Goal: Navigation & Orientation: Find specific page/section

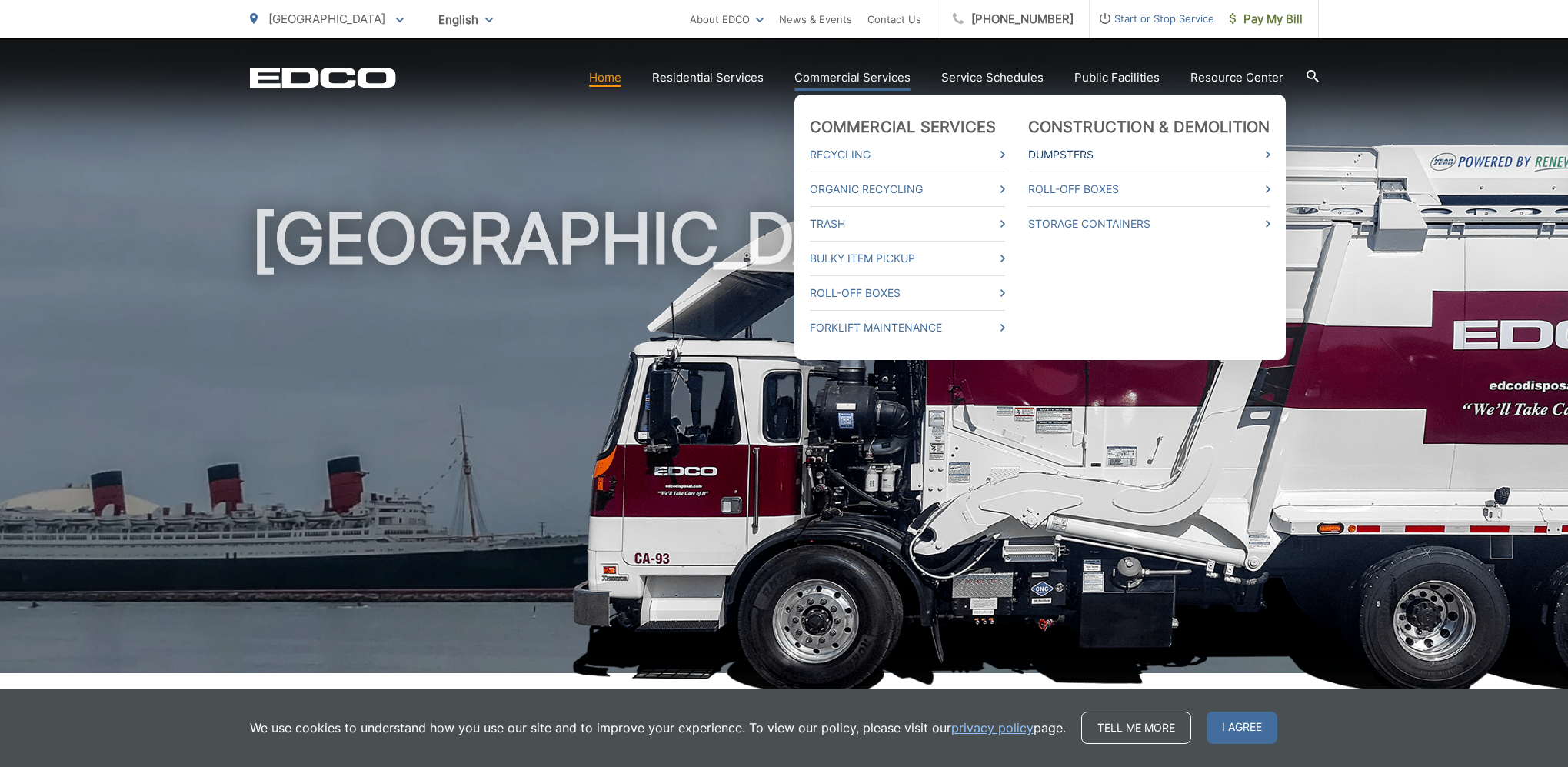
click at [1150, 153] on link "Dumpsters" at bounding box center [1149, 155] width 242 height 19
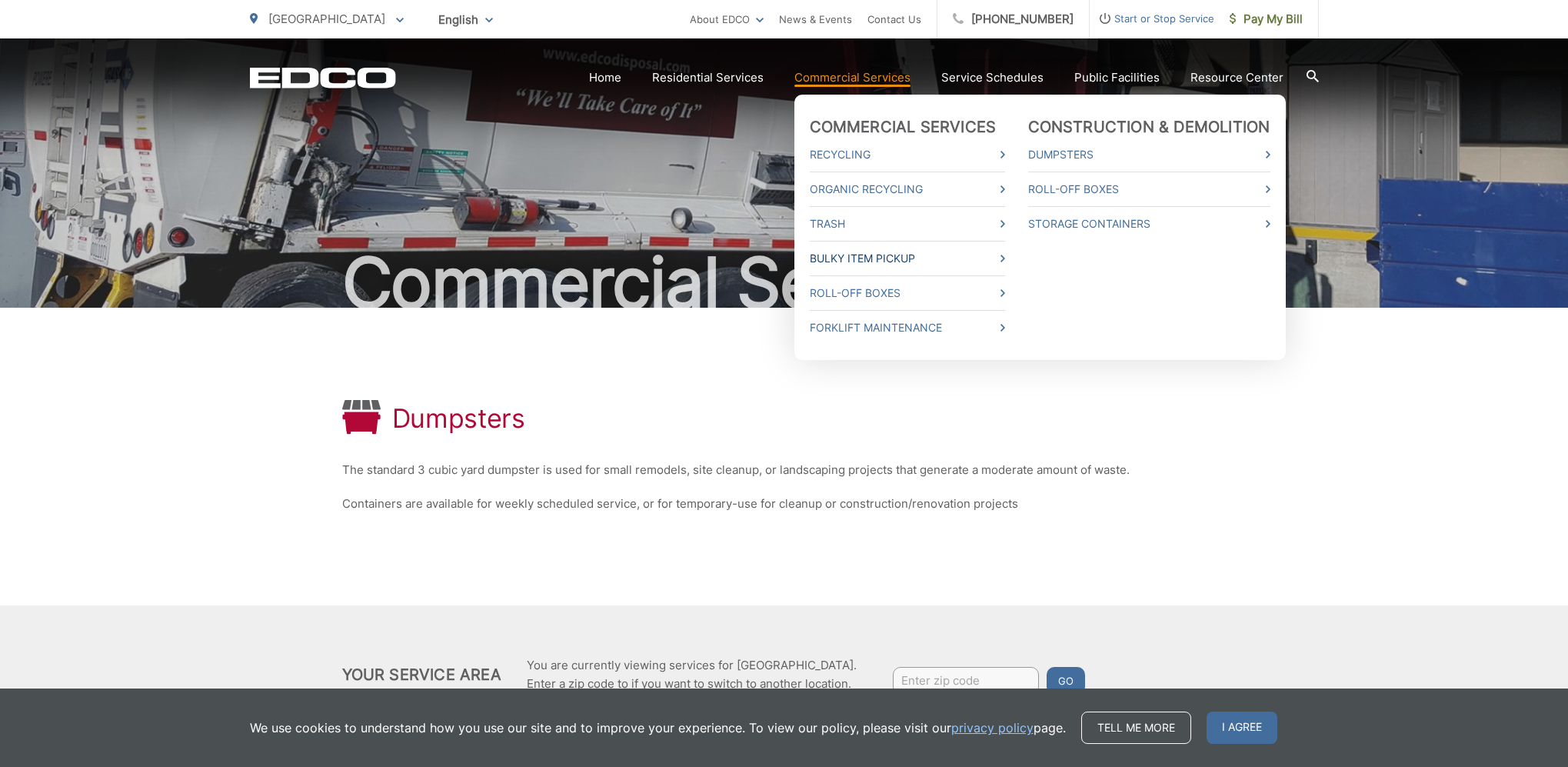
click at [886, 249] on link "Bulky Item Pickup" at bounding box center [908, 259] width 195 height 19
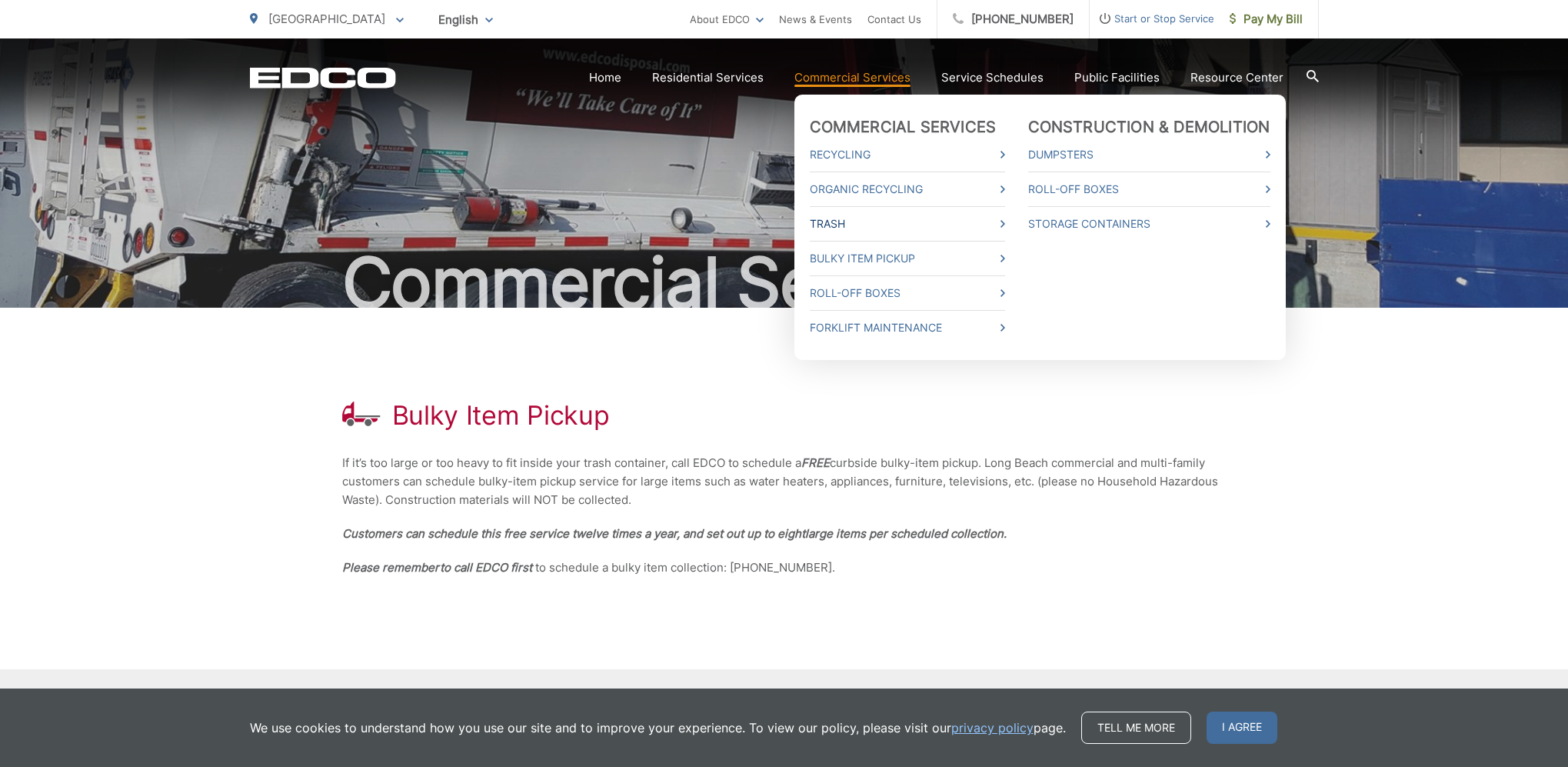
click at [913, 214] on link "Trash" at bounding box center [908, 224] width 195 height 19
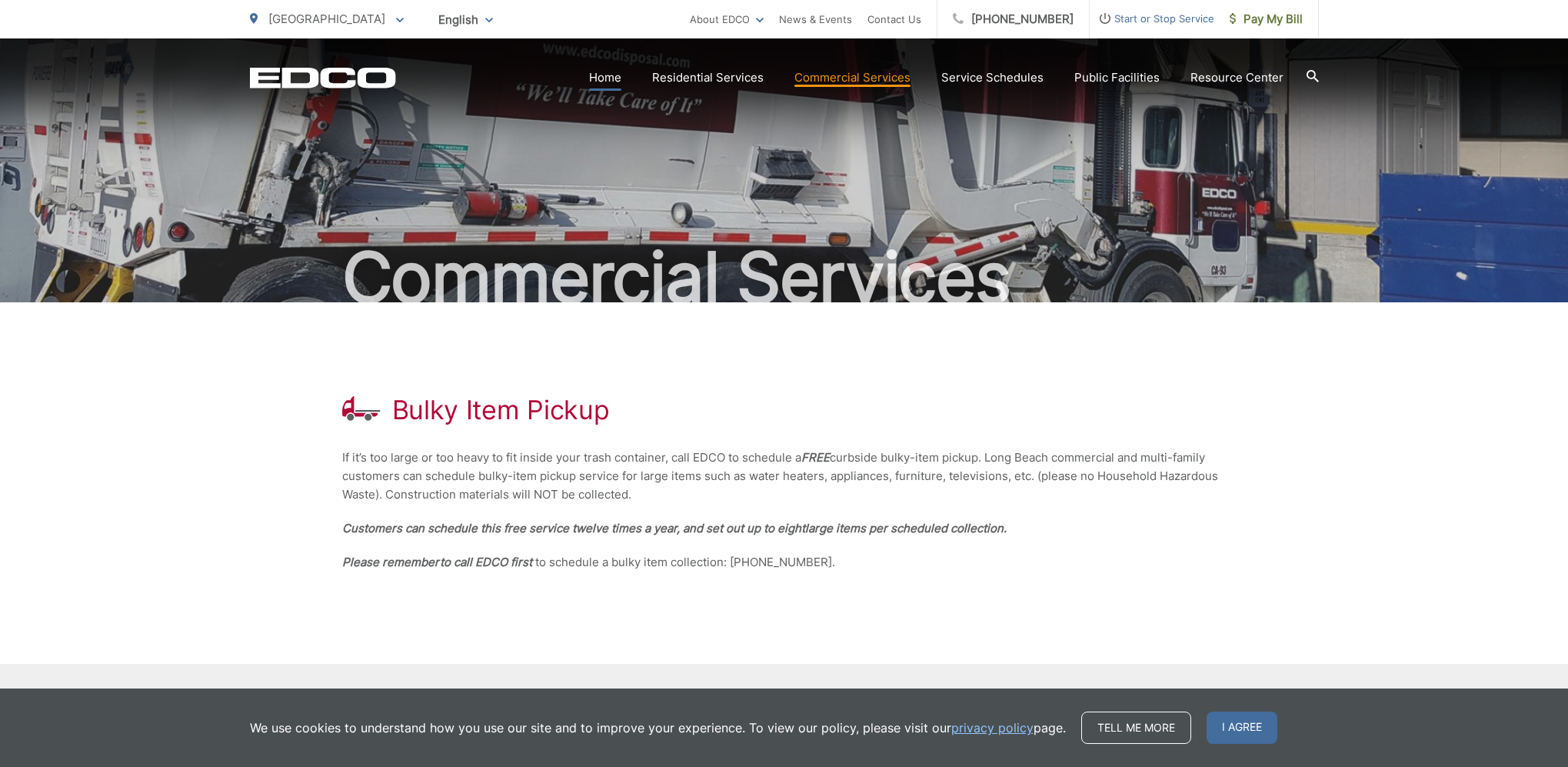
scroll to position [6, 0]
click at [621, 83] on link "Home" at bounding box center [605, 78] width 32 height 19
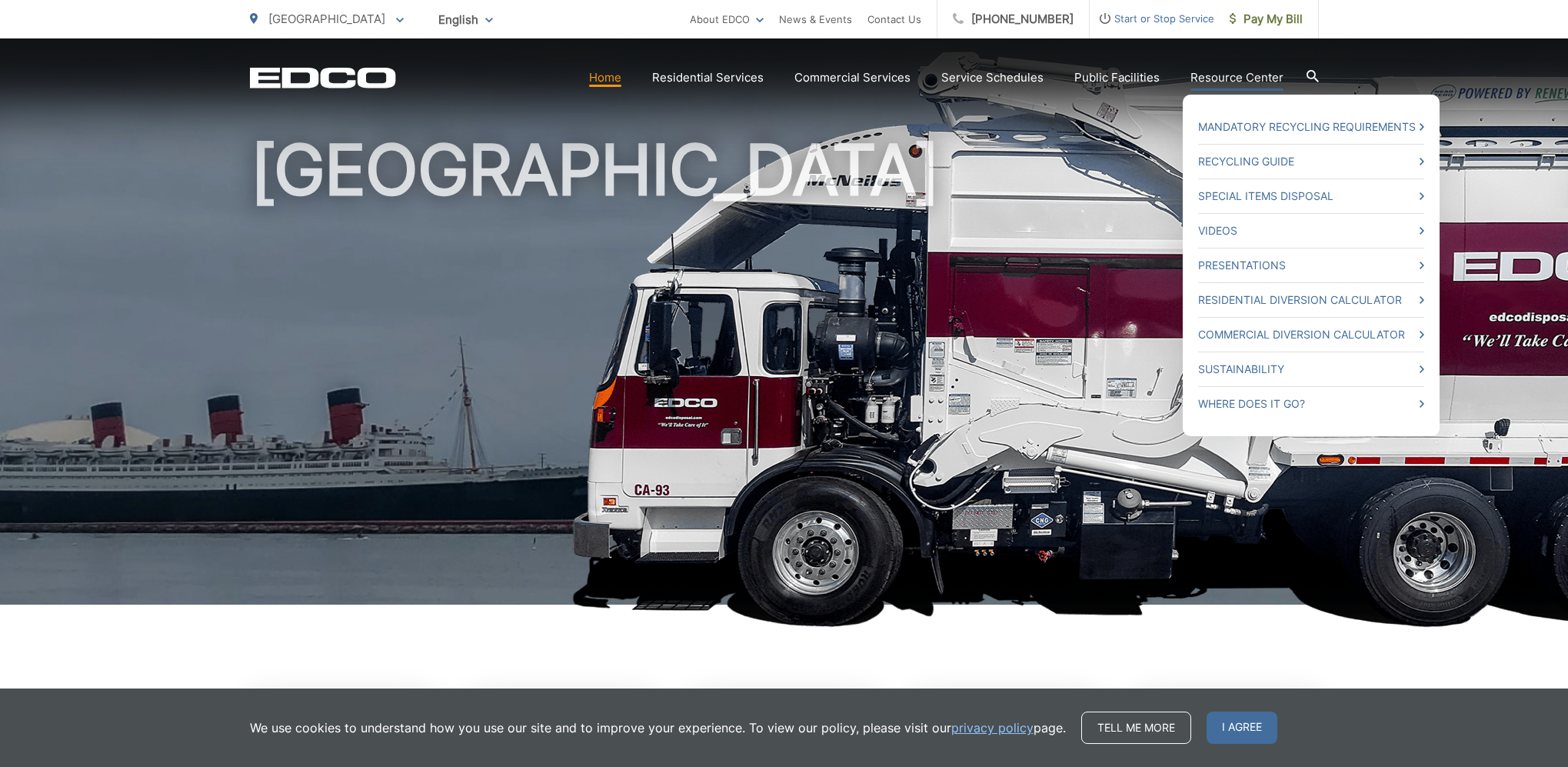
scroll to position [68, 0]
